Goal: Task Accomplishment & Management: Manage account settings

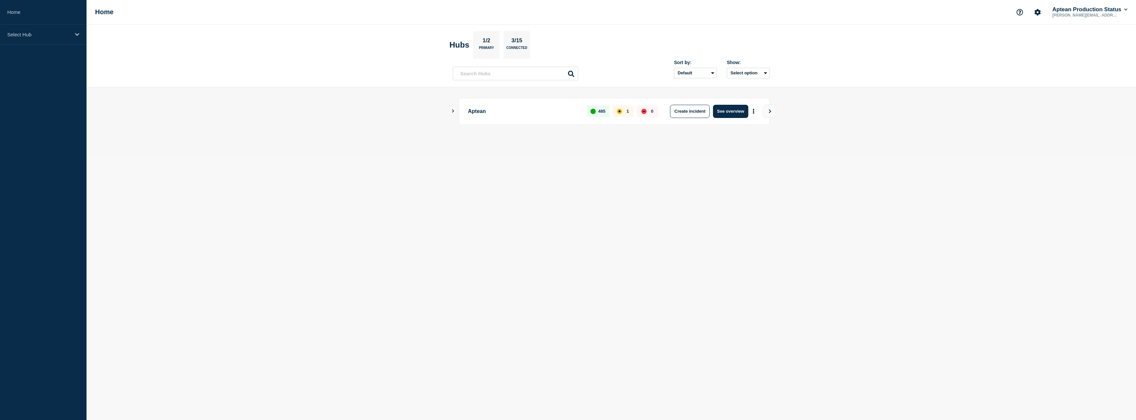
click at [450, 112] on main "Aptean 485 1 0 Create incident See overview" at bounding box center [610, 122] width 1049 height 70
click at [453, 111] on icon "Show Connected Hubs" at bounding box center [453, 110] width 2 height 3
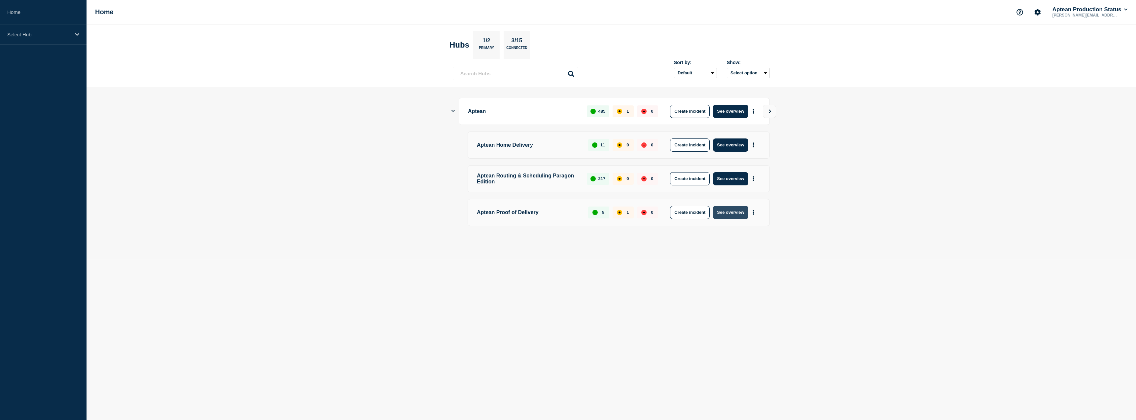
click at [739, 217] on button "See overview" at bounding box center [730, 212] width 35 height 13
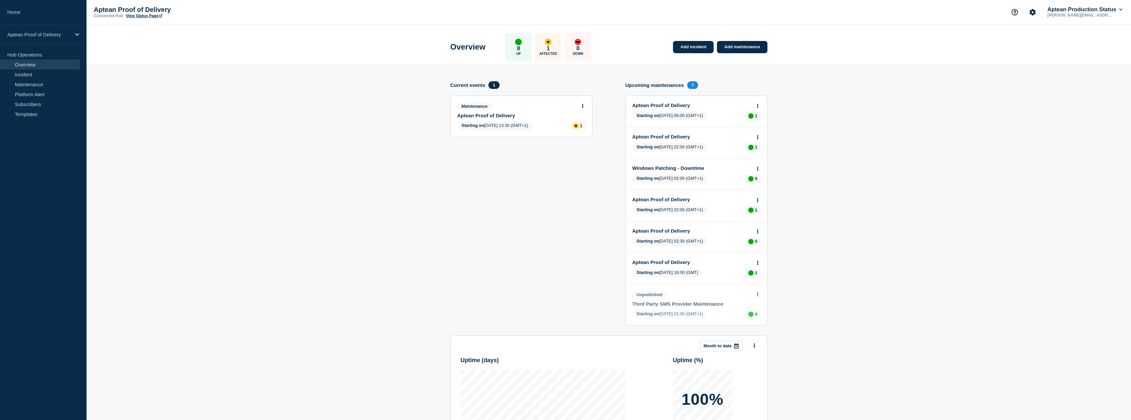
click at [498, 113] on link "Aptean Proof of Delivery" at bounding box center [516, 116] width 119 height 6
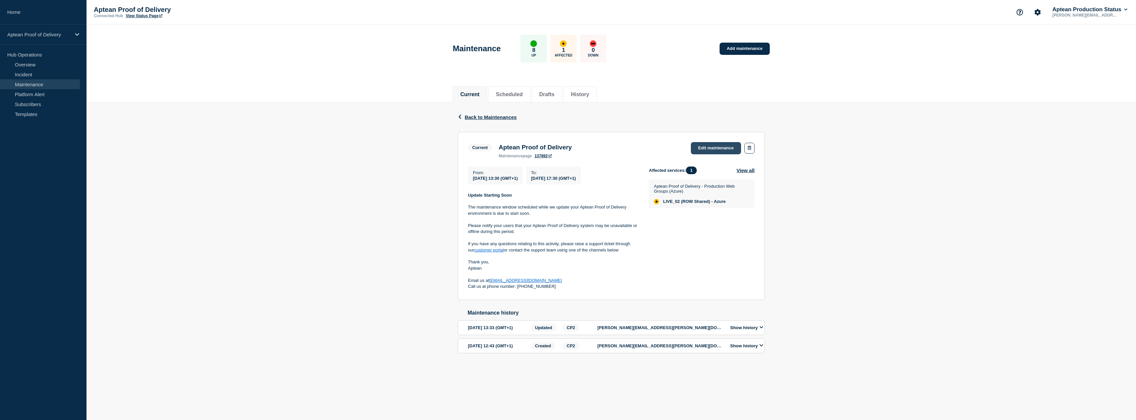
click at [716, 142] on link "Edit maintenance" at bounding box center [716, 148] width 50 height 12
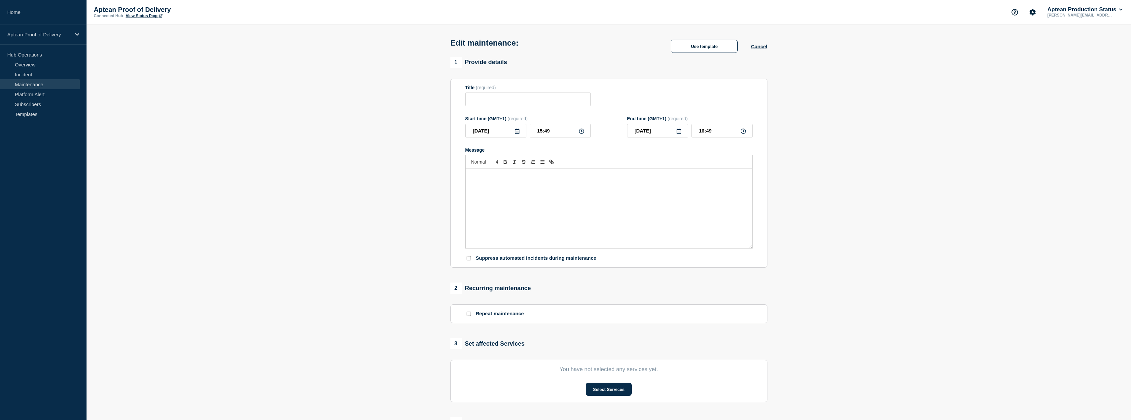
type input "Aptean Proof of Delivery"
type input "13:30"
type input "17:30"
checkbox input "true"
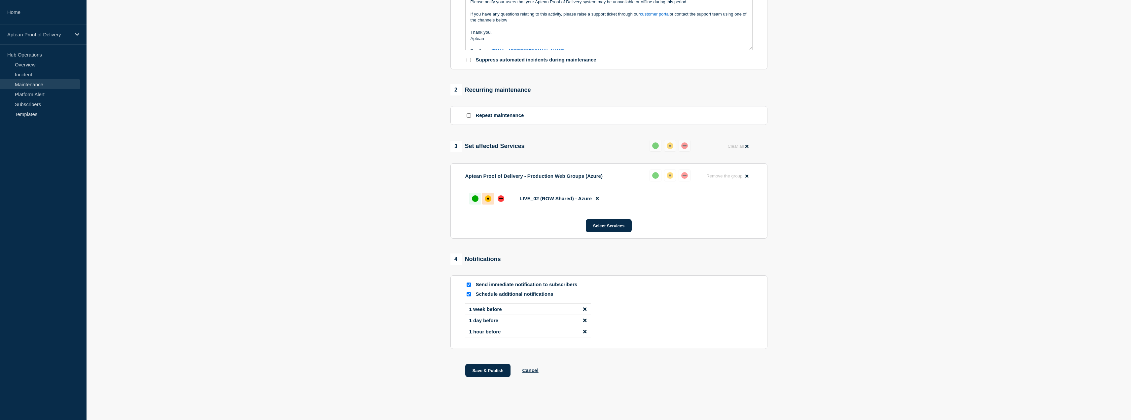
click at [474, 193] on div at bounding box center [475, 198] width 12 height 12
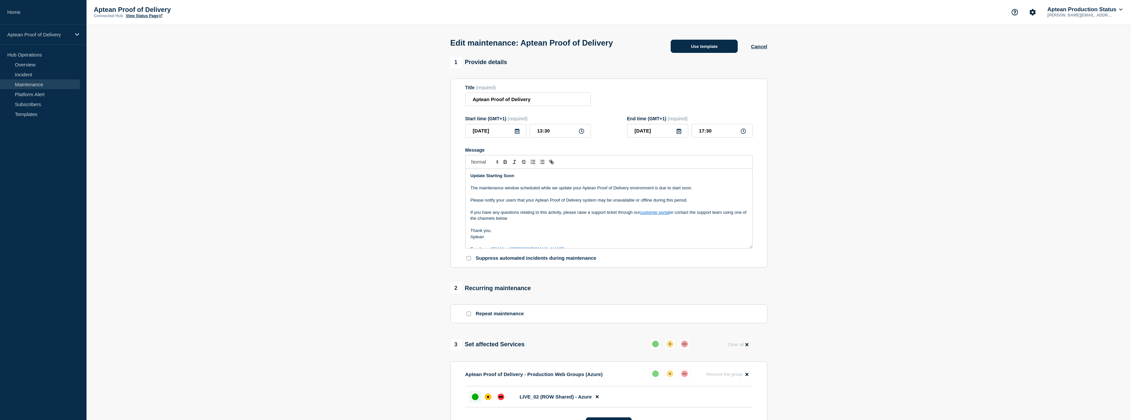
click at [709, 52] on button "Use template" at bounding box center [703, 46] width 67 height 13
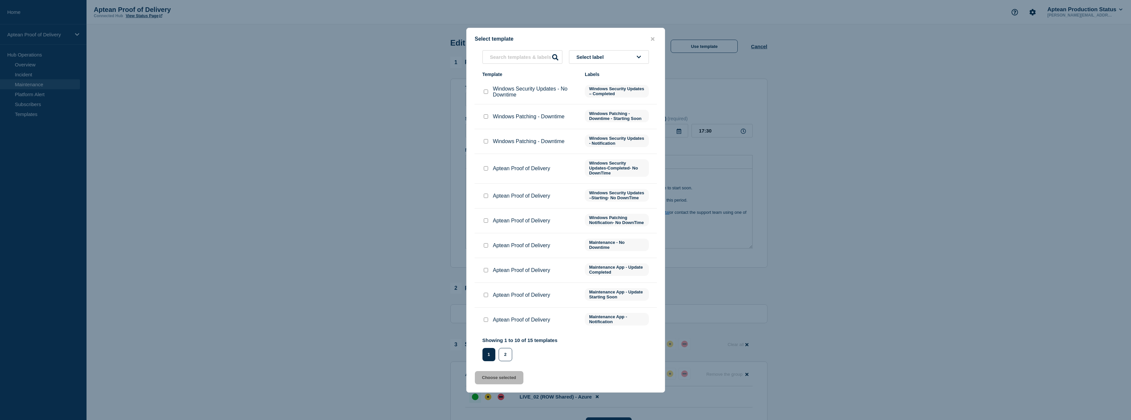
click at [487, 272] on input "Aptean Proof of Delivery checkbox" at bounding box center [486, 270] width 4 height 4
checkbox input "true"
click at [495, 382] on button "Choose selected" at bounding box center [499, 377] width 49 height 13
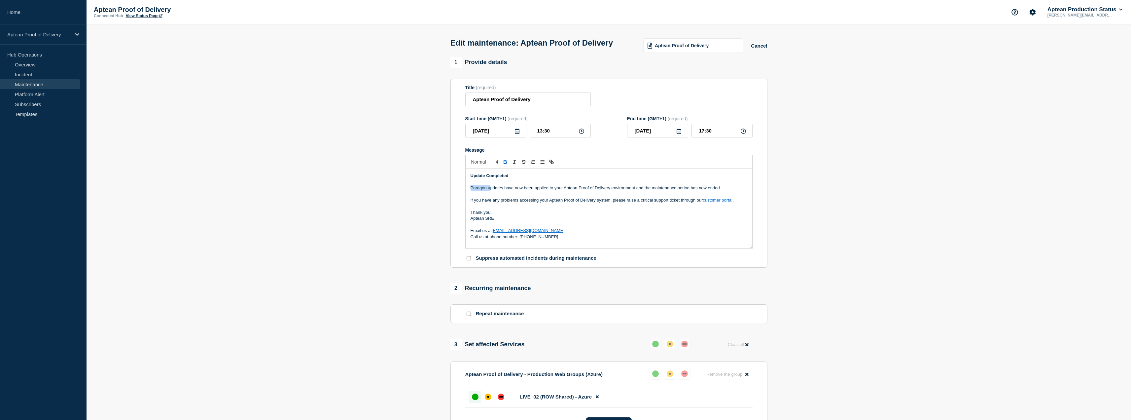
drag, startPoint x: 490, startPoint y: 202, endPoint x: 453, endPoint y: 201, distance: 36.6
click at [453, 201] on section "Title (required) Aptean Proof of Delivery Start time (GMT+1) (required) [DATE] …" at bounding box center [608, 173] width 317 height 189
click at [589, 191] on p "Updates have now been applied to your Aptean Proof of Delivery environment and …" at bounding box center [608, 188] width 277 height 6
click at [633, 191] on p "Updates have now been applied to your Aptean Proof of Delivery environment and …" at bounding box center [608, 188] width 277 height 6
click at [505, 221] on p "Aptean SRE" at bounding box center [608, 218] width 277 height 6
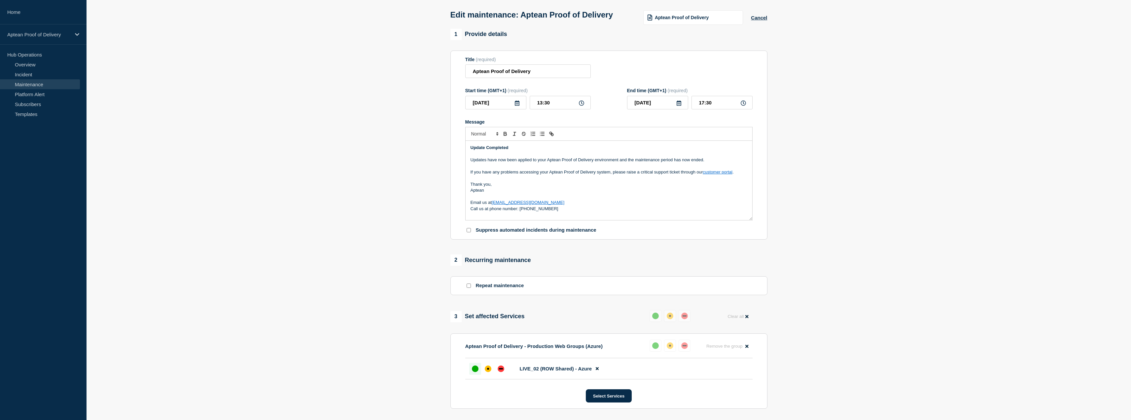
scroll to position [165, 0]
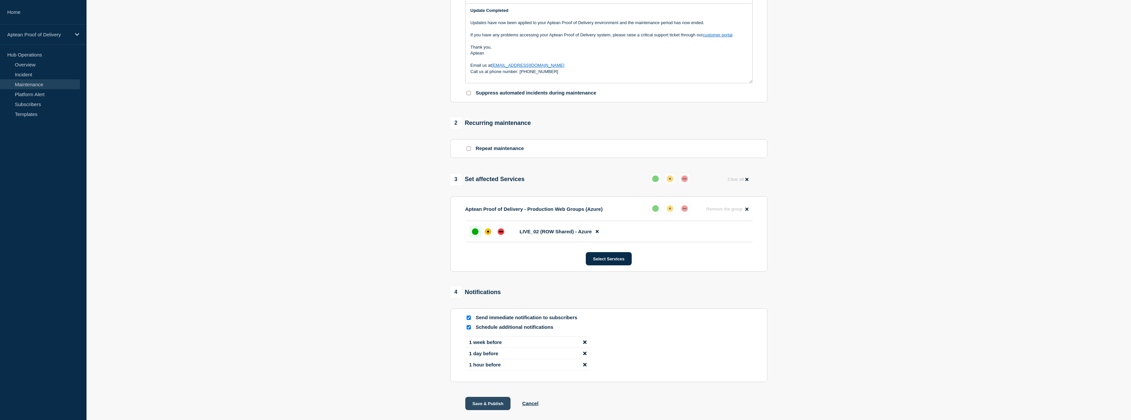
click at [482, 409] on button "Save & Publish" at bounding box center [488, 402] width 46 height 13
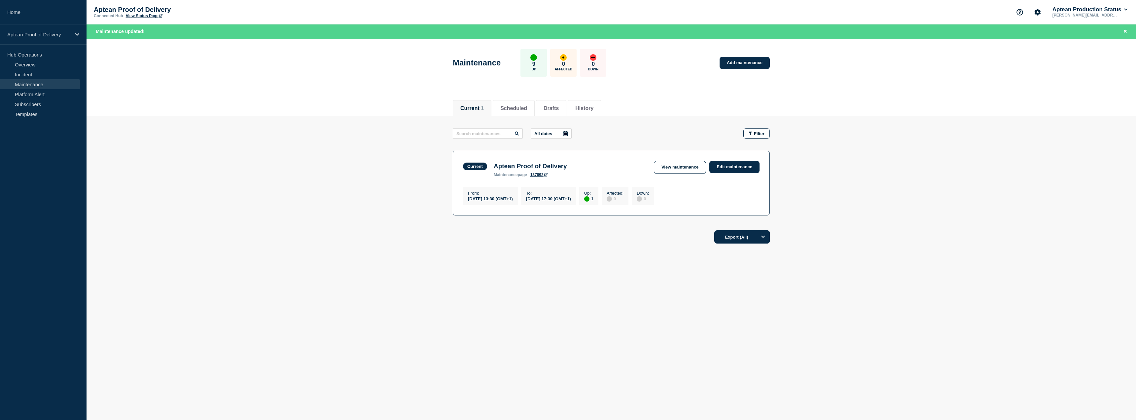
drag, startPoint x: 390, startPoint y: 244, endPoint x: 388, endPoint y: 240, distance: 4.5
click at [388, 240] on footer "Export (All)" at bounding box center [610, 239] width 1049 height 29
